Goal: Information Seeking & Learning: Learn about a topic

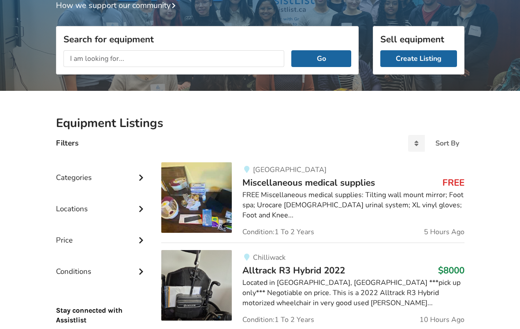
scroll to position [93, 0]
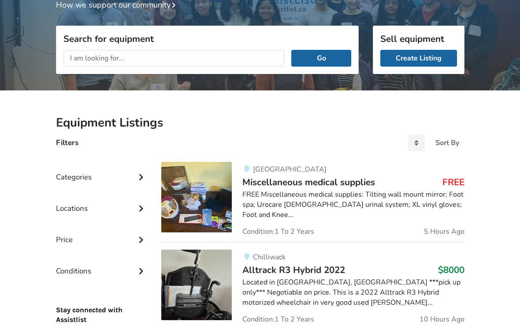
click at [90, 60] on input "text" at bounding box center [173, 58] width 221 height 17
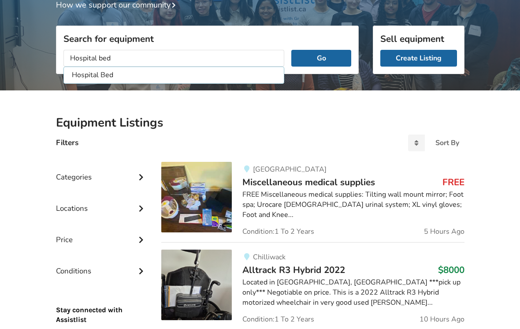
type input "Hospital bed"
click at [321, 58] on button "Go" at bounding box center [321, 58] width 60 height 17
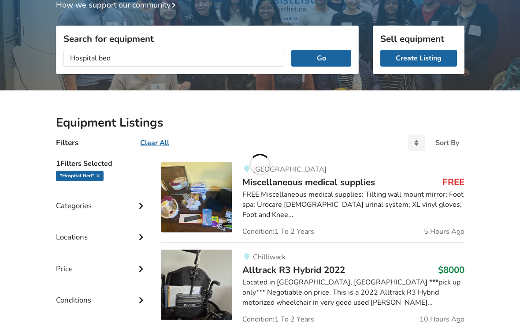
click at [335, 56] on button "Go" at bounding box center [321, 58] width 60 height 17
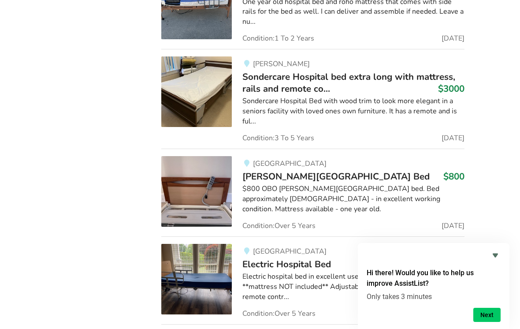
scroll to position [997, 0]
click at [383, 70] on span "Sondercare Hospital bed extra long with mattress, rails and remote co..." at bounding box center [348, 82] width 213 height 24
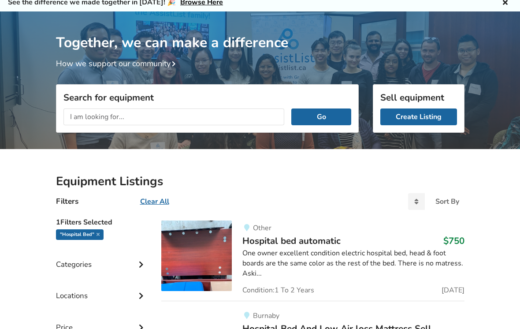
scroll to position [36, 0]
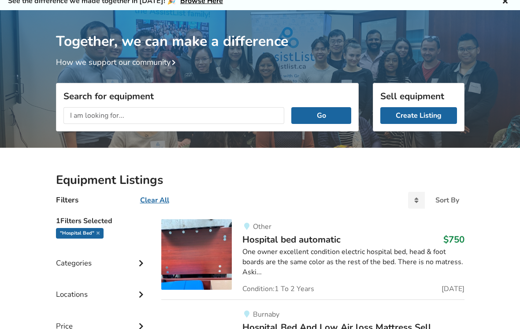
click at [115, 119] on input "text" at bounding box center [173, 115] width 221 height 17
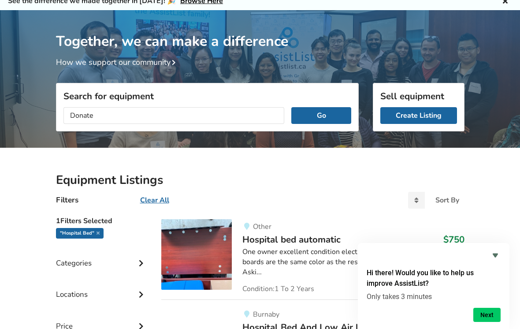
type input "Donate"
click at [321, 115] on button "Go" at bounding box center [321, 115] width 60 height 17
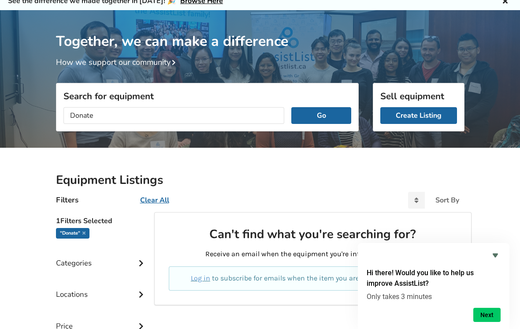
click at [334, 110] on button "Go" at bounding box center [321, 115] width 60 height 17
click at [328, 117] on button "Go" at bounding box center [321, 115] width 60 height 17
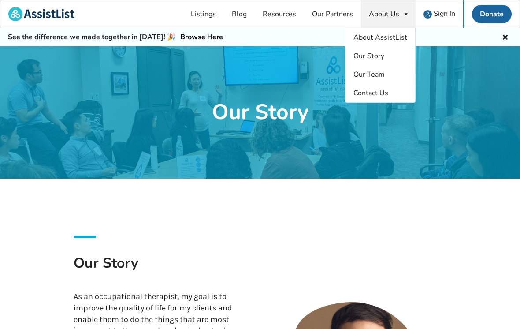
click at [374, 89] on span "Contact Us" at bounding box center [371, 93] width 35 height 10
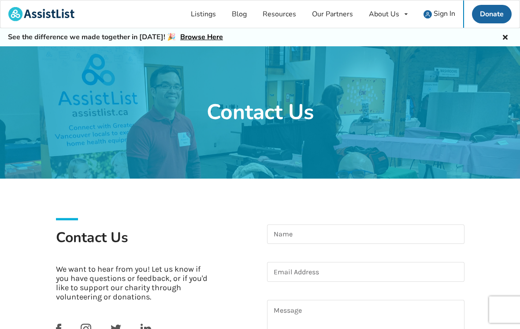
click at [283, 12] on link "Resources" at bounding box center [279, 13] width 49 height 27
